Goal: Information Seeking & Learning: Learn about a topic

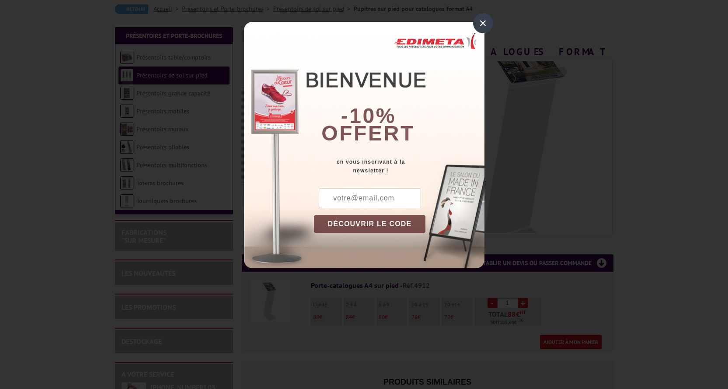
scroll to position [87, 0]
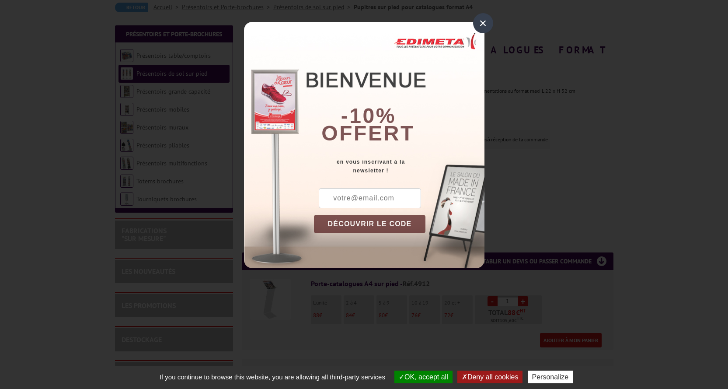
click at [476, 18] on div "×" at bounding box center [483, 23] width 20 height 20
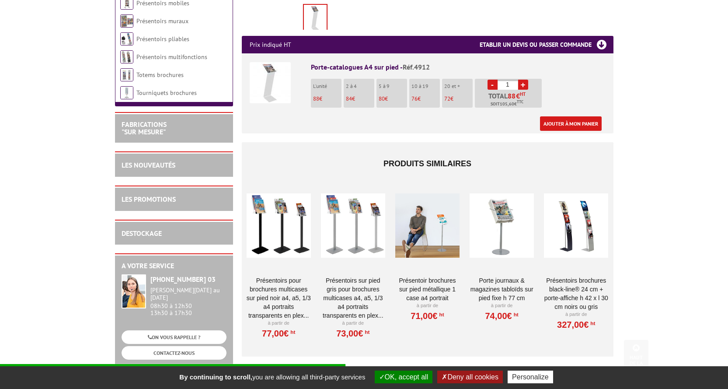
scroll to position [437, 0]
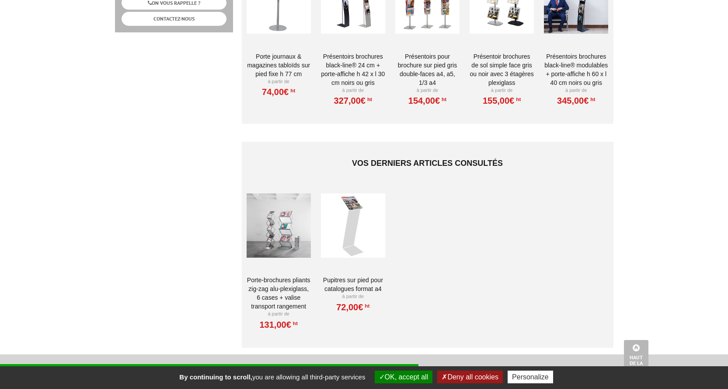
scroll to position [394, 0]
